Goal: Use online tool/utility: Utilize a website feature to perform a specific function

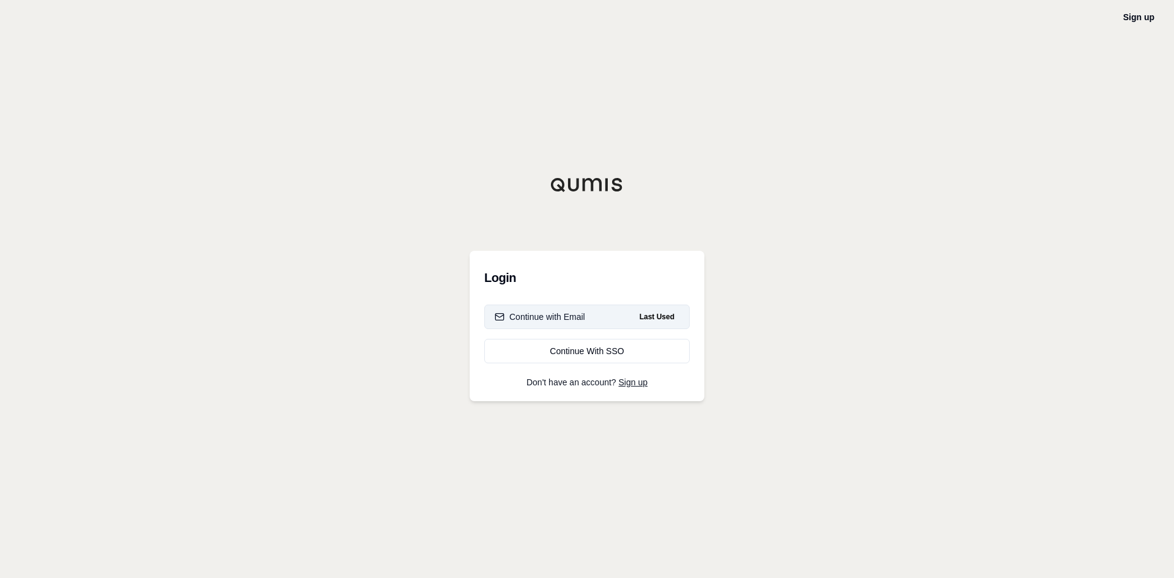
click at [562, 311] on div "Continue with Email" at bounding box center [540, 317] width 90 height 12
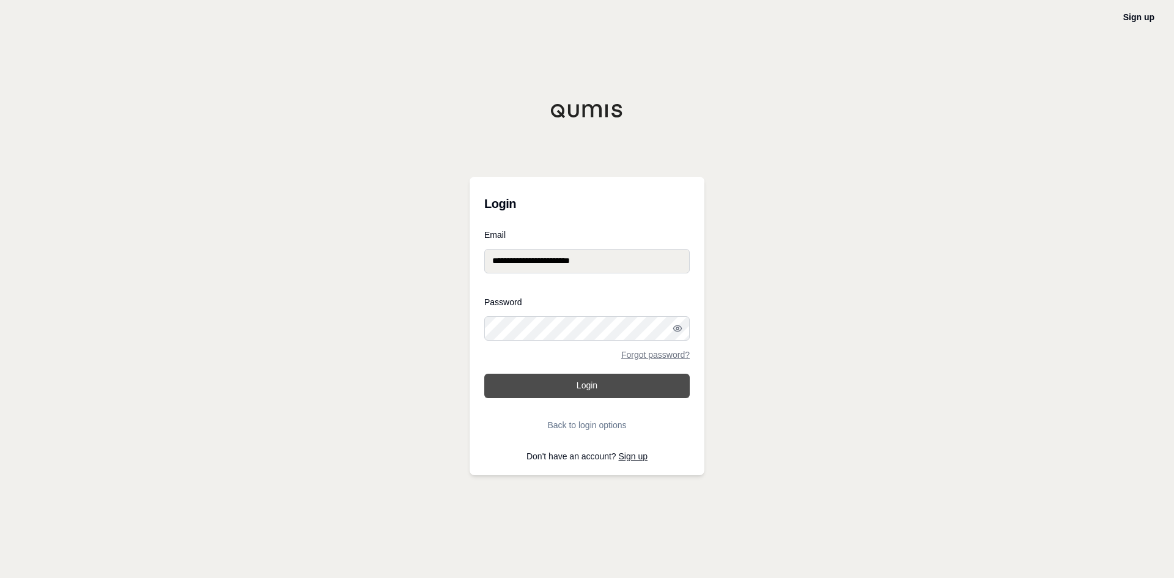
click at [601, 388] on button "Login" at bounding box center [586, 386] width 205 height 24
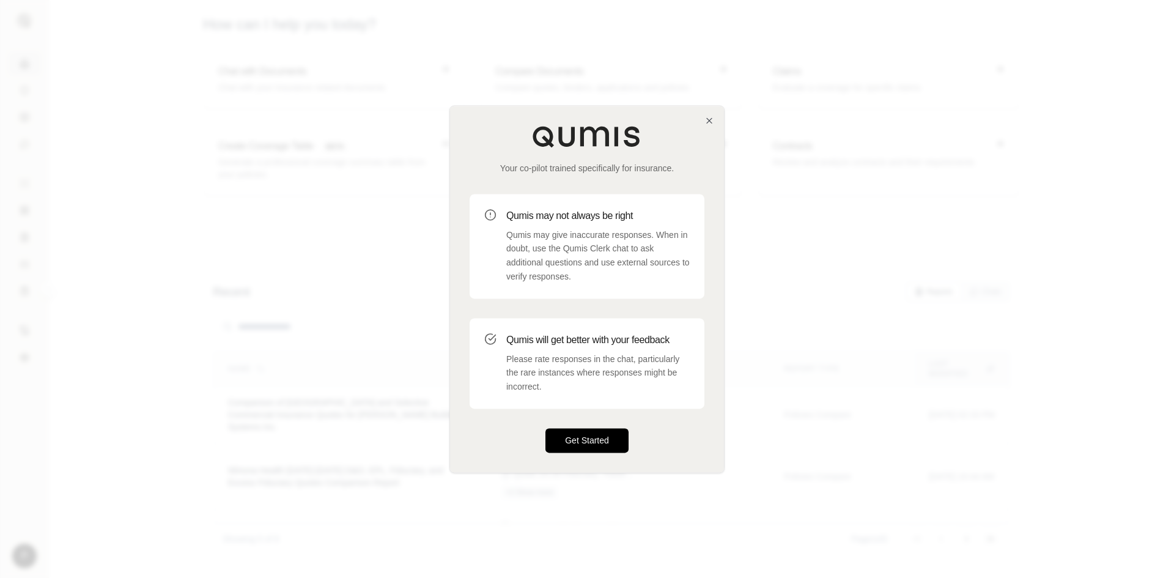
drag, startPoint x: 583, startPoint y: 438, endPoint x: 573, endPoint y: 433, distance: 10.7
click at [583, 441] on button "Get Started" at bounding box center [586, 440] width 83 height 24
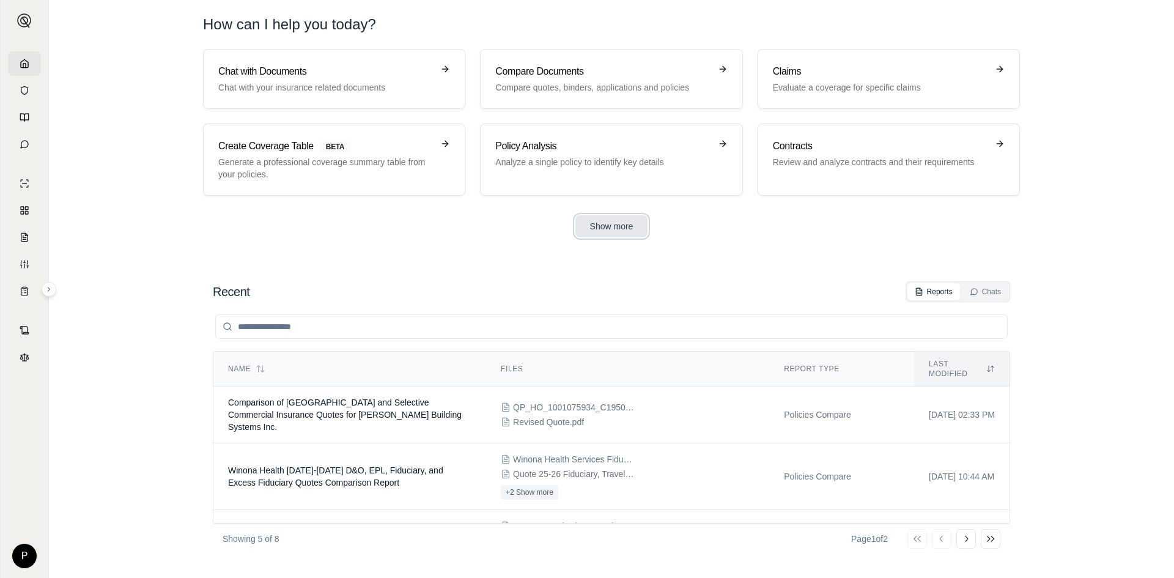
click at [618, 224] on button "Show more" at bounding box center [611, 226] width 73 height 22
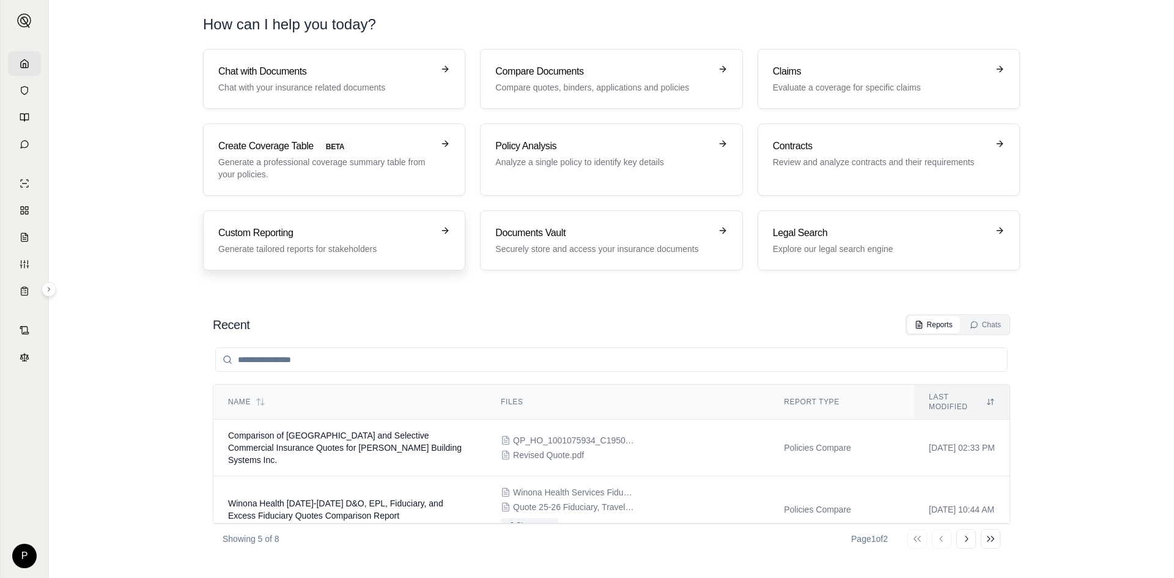
click at [279, 234] on h3 "Custom Reporting" at bounding box center [325, 233] width 215 height 15
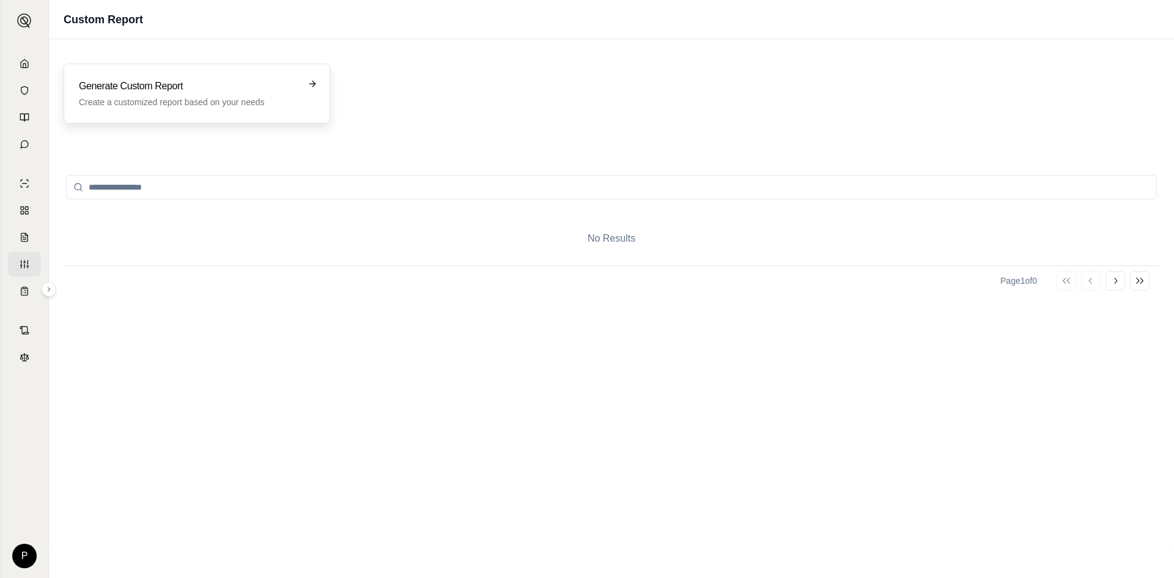
click at [311, 82] on icon at bounding box center [313, 84] width 10 height 10
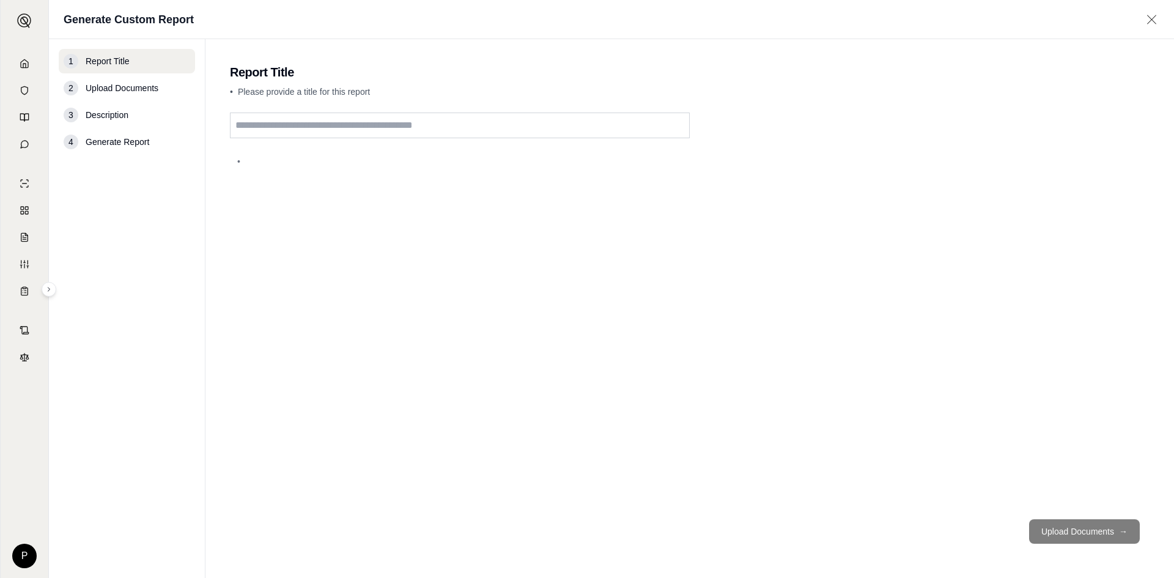
click at [260, 124] on input "text" at bounding box center [460, 125] width 460 height 26
click at [538, 278] on div "**********" at bounding box center [690, 310] width 920 height 397
click at [347, 125] on input "**********" at bounding box center [460, 125] width 460 height 26
type input "**********"
drag, startPoint x: 437, startPoint y: 221, endPoint x: 435, endPoint y: 232, distance: 11.2
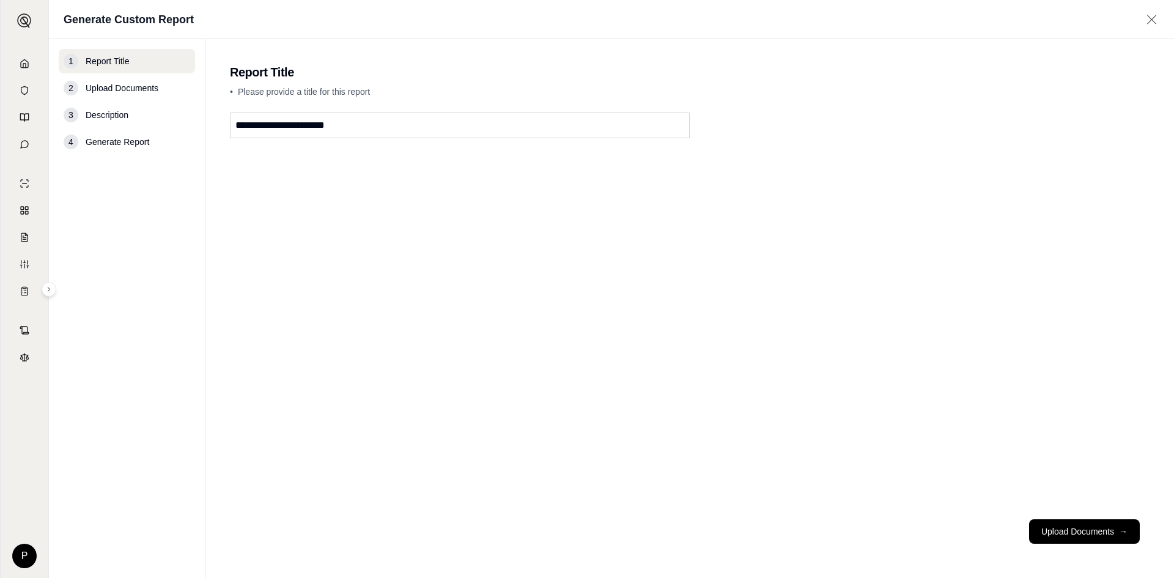
click at [436, 225] on div "**********" at bounding box center [690, 310] width 920 height 397
click at [1074, 536] on button "Upload Documents →" at bounding box center [1084, 531] width 111 height 24
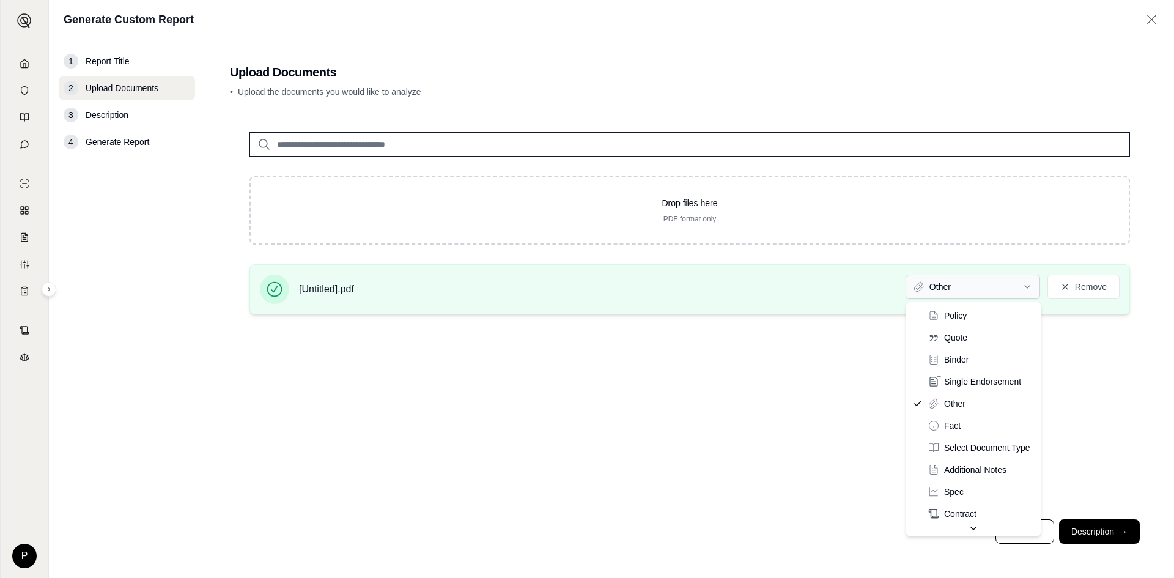
click at [1029, 283] on html "P Generate Custom Report 1 Report Title 2 Upload Documents 3 Description 4 Gene…" at bounding box center [587, 289] width 1174 height 578
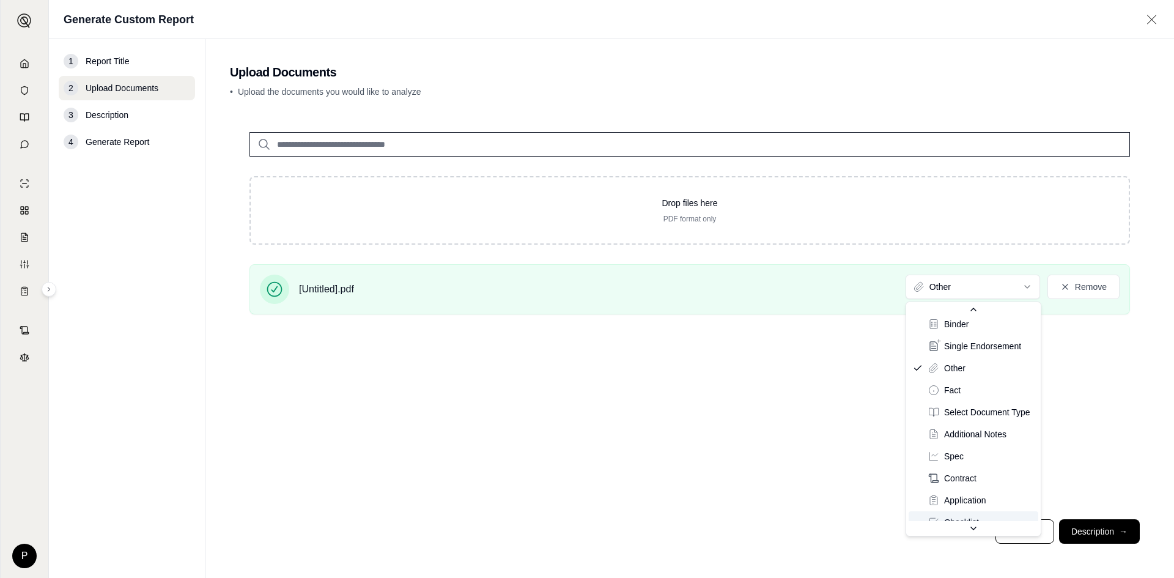
scroll to position [50, 0]
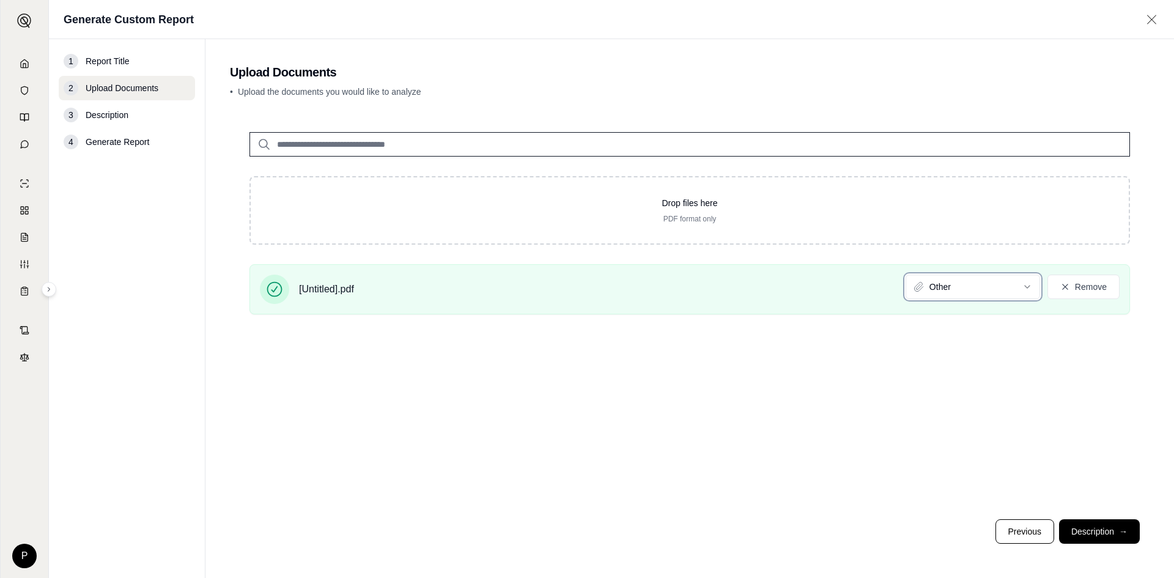
click at [799, 407] on html "P Generate Custom Report 1 Report Title 2 Upload Documents 3 Description 4 Gene…" at bounding box center [587, 289] width 1174 height 578
click at [1094, 528] on button "Description →" at bounding box center [1099, 531] width 81 height 24
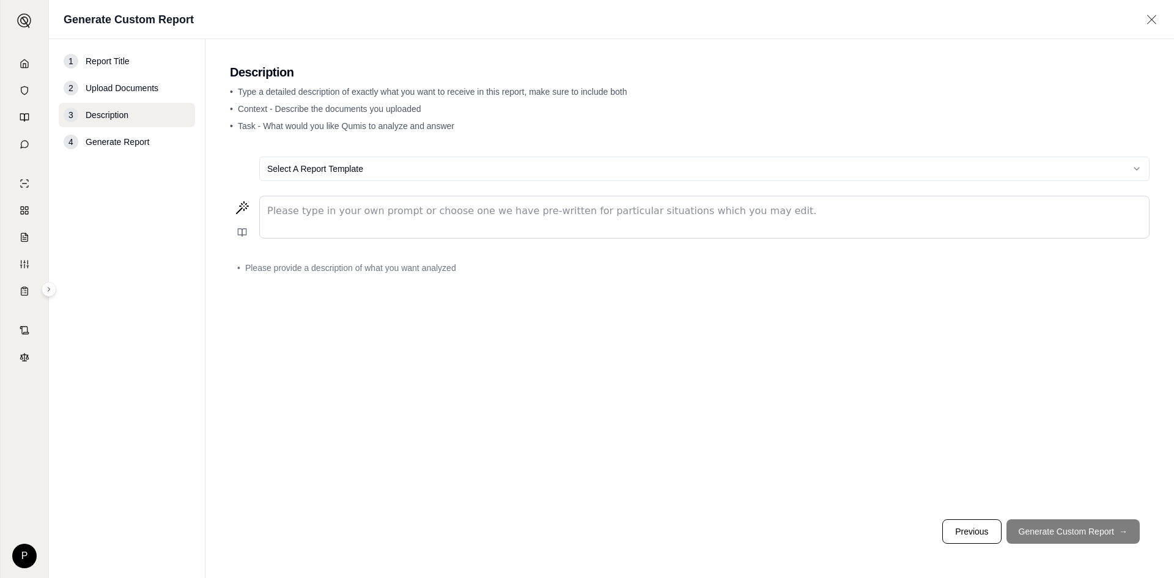
click at [270, 213] on p "editable markdown" at bounding box center [704, 211] width 874 height 15
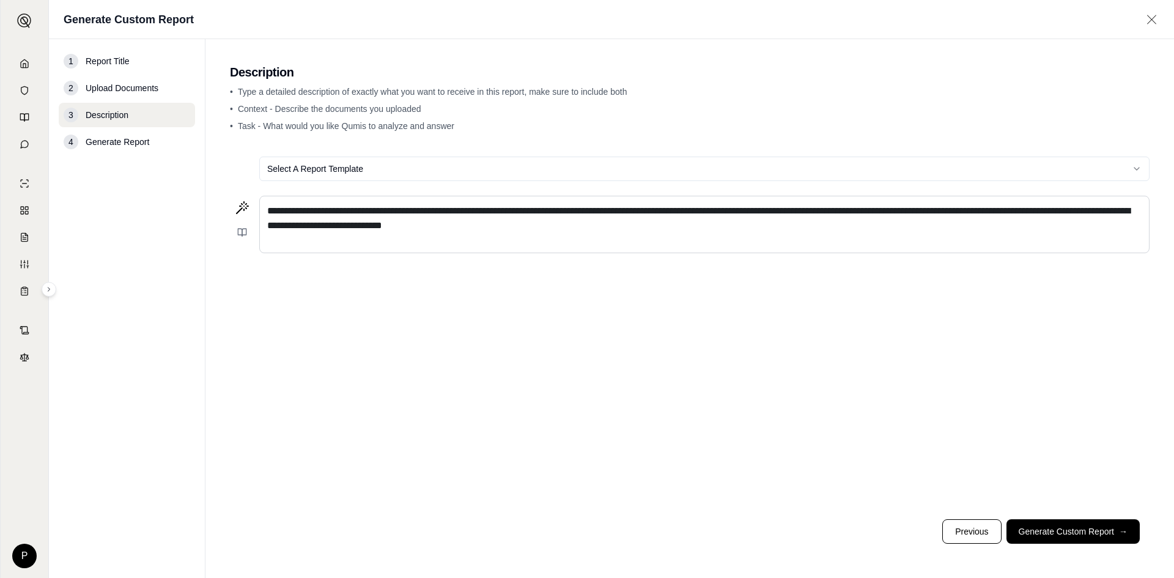
click at [403, 227] on span "**********" at bounding box center [698, 218] width 863 height 24
click at [242, 206] on icon at bounding box center [242, 208] width 15 height 15
click at [1060, 528] on button "Generate Custom Report →" at bounding box center [1072, 531] width 133 height 24
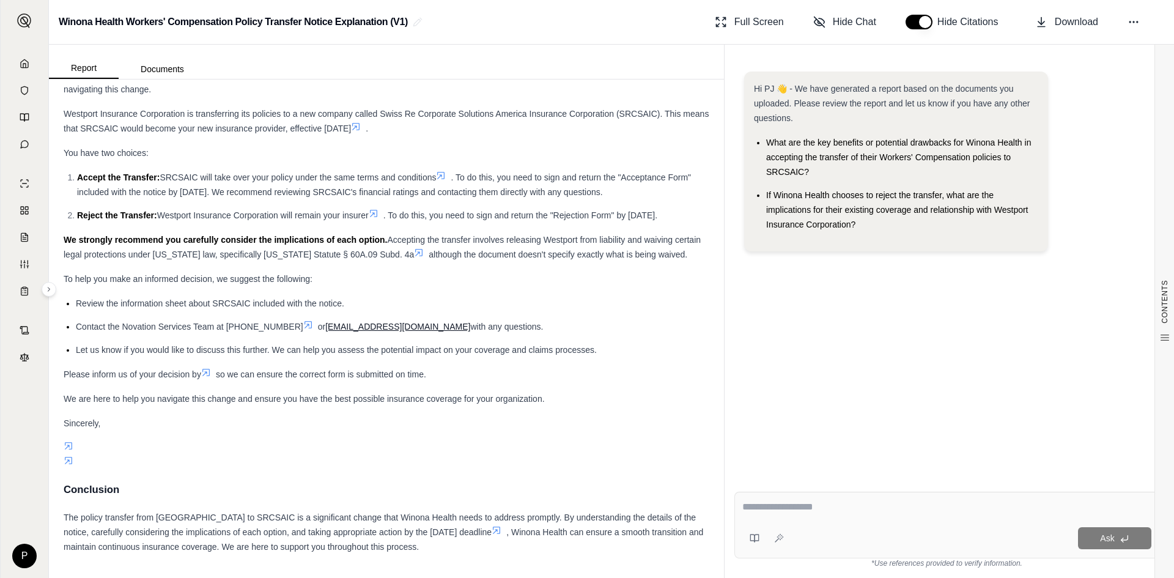
scroll to position [1681, 0]
click at [914, 26] on button "button" at bounding box center [918, 22] width 27 height 15
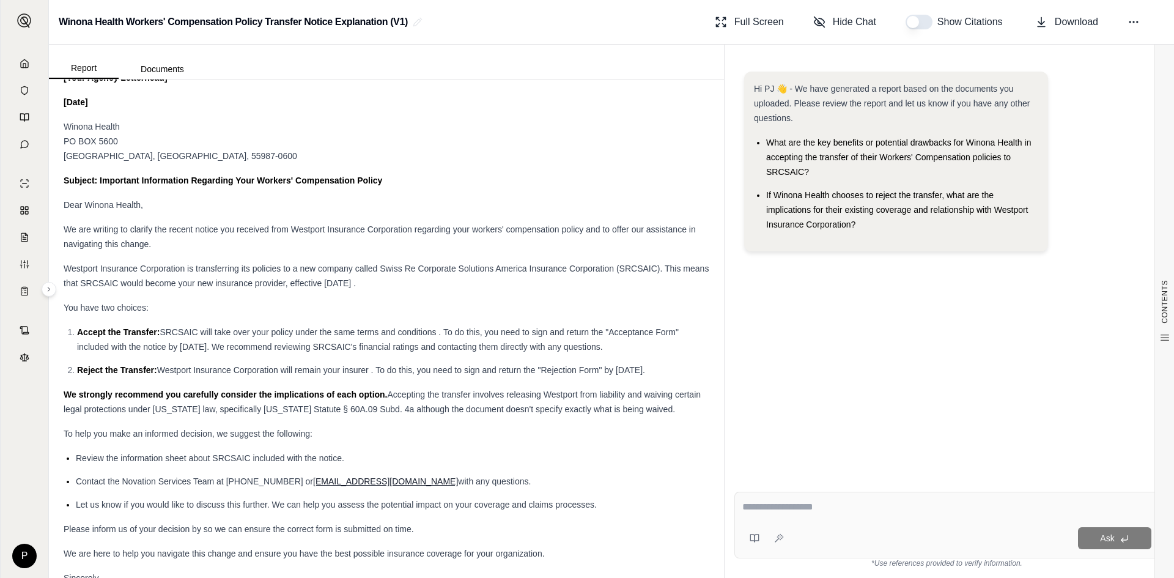
scroll to position [1528, 0]
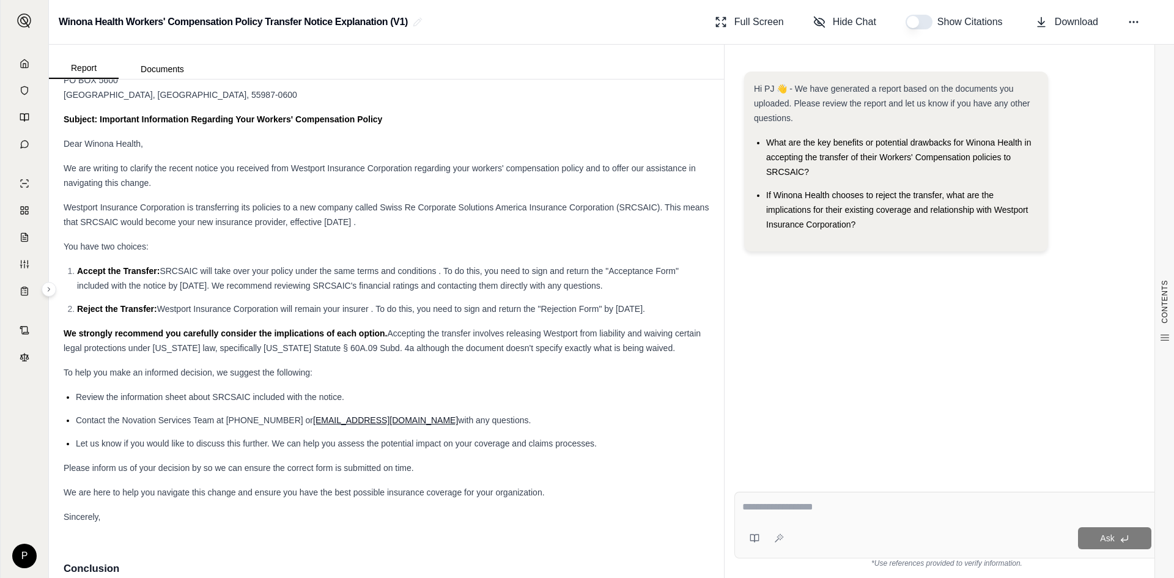
click at [185, 151] on div "Dear Winona Health," at bounding box center [387, 143] width 646 height 15
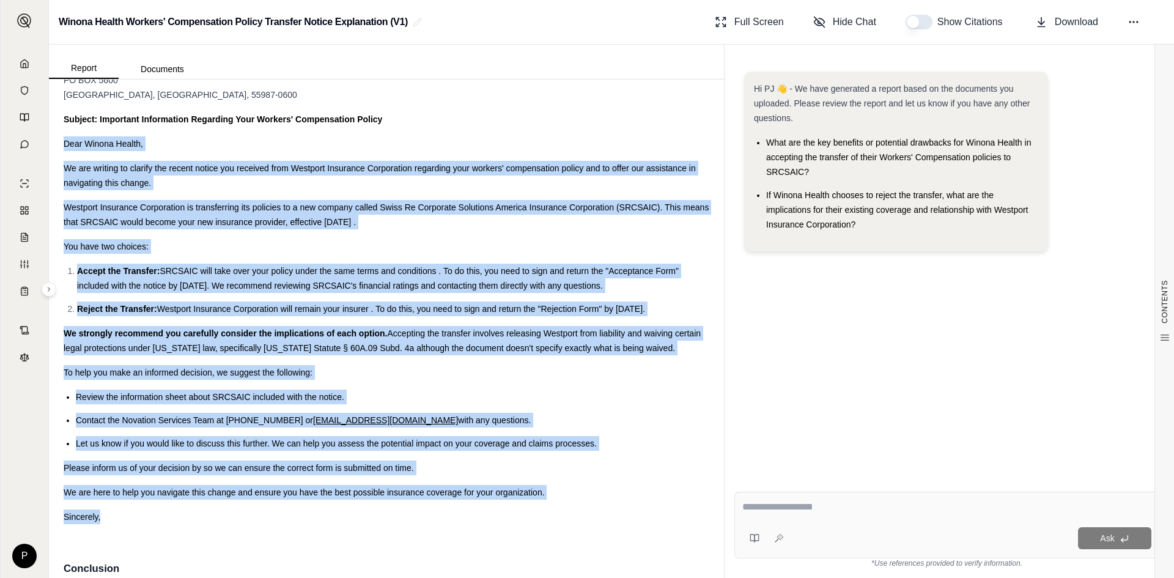
drag, startPoint x: 62, startPoint y: 152, endPoint x: 552, endPoint y: 529, distance: 618.7
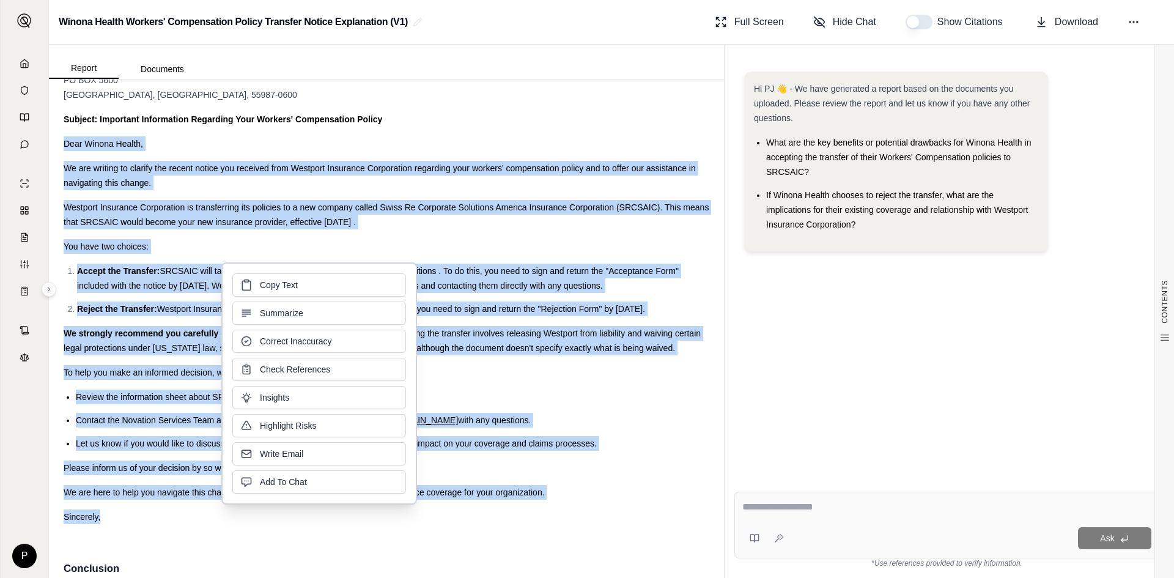
drag, startPoint x: 273, startPoint y: 301, endPoint x: 262, endPoint y: 286, distance: 18.7
click at [262, 286] on span "Copy Text" at bounding box center [279, 285] width 38 height 12
